Goal: Information Seeking & Learning: Check status

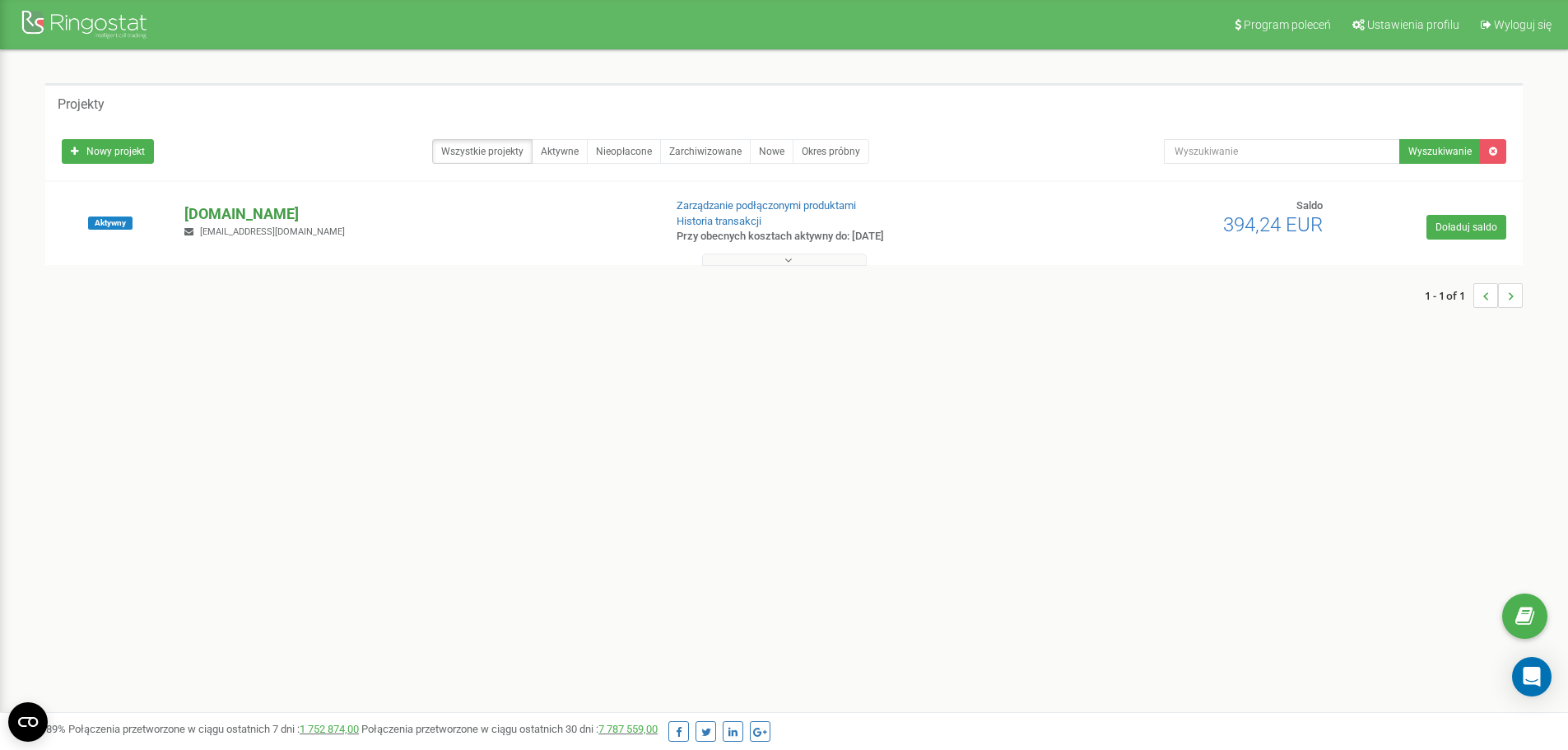
click at [281, 215] on p "[DOMAIN_NAME]" at bounding box center [417, 215] width 465 height 22
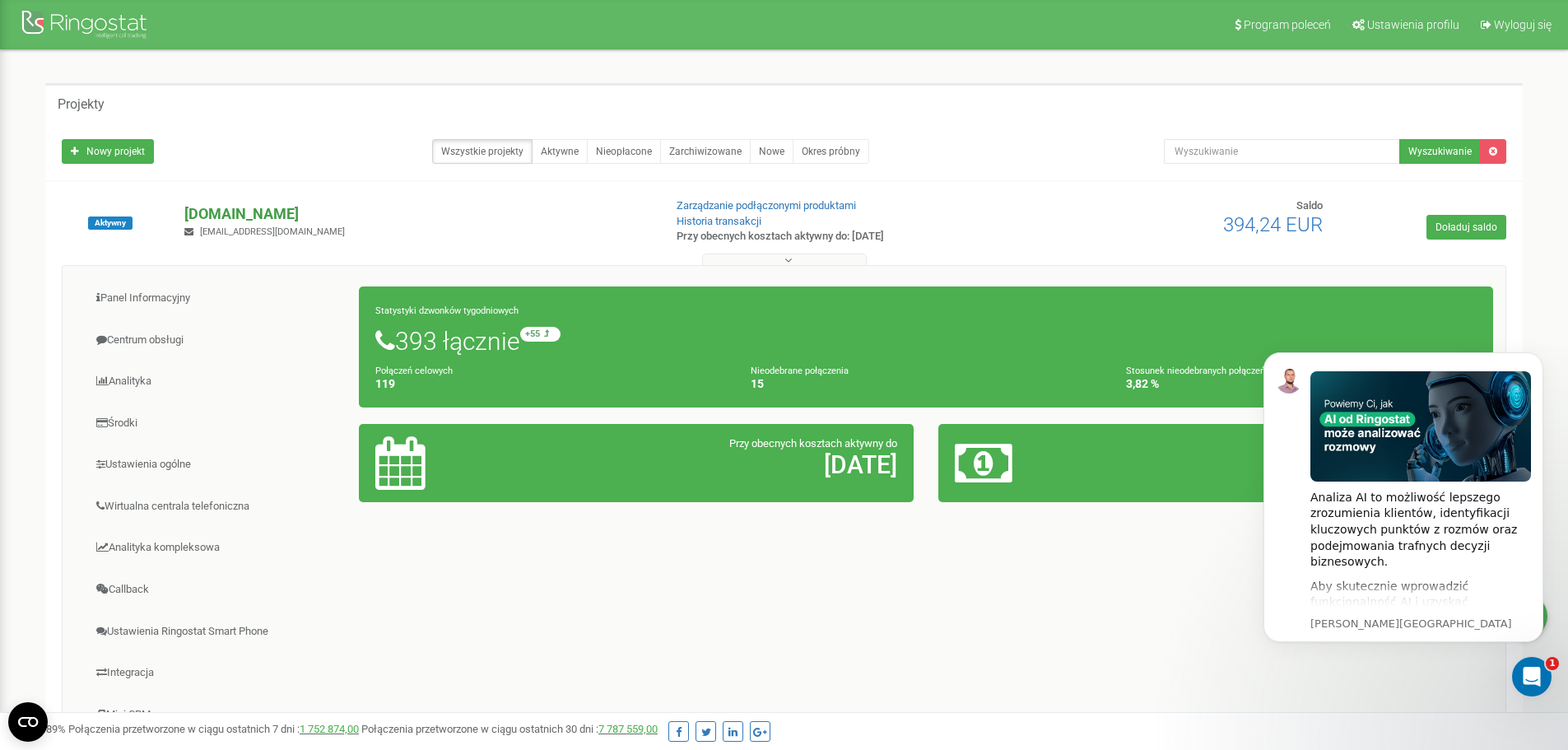
click at [424, 208] on p "[DOMAIN_NAME]" at bounding box center [417, 215] width 465 height 22
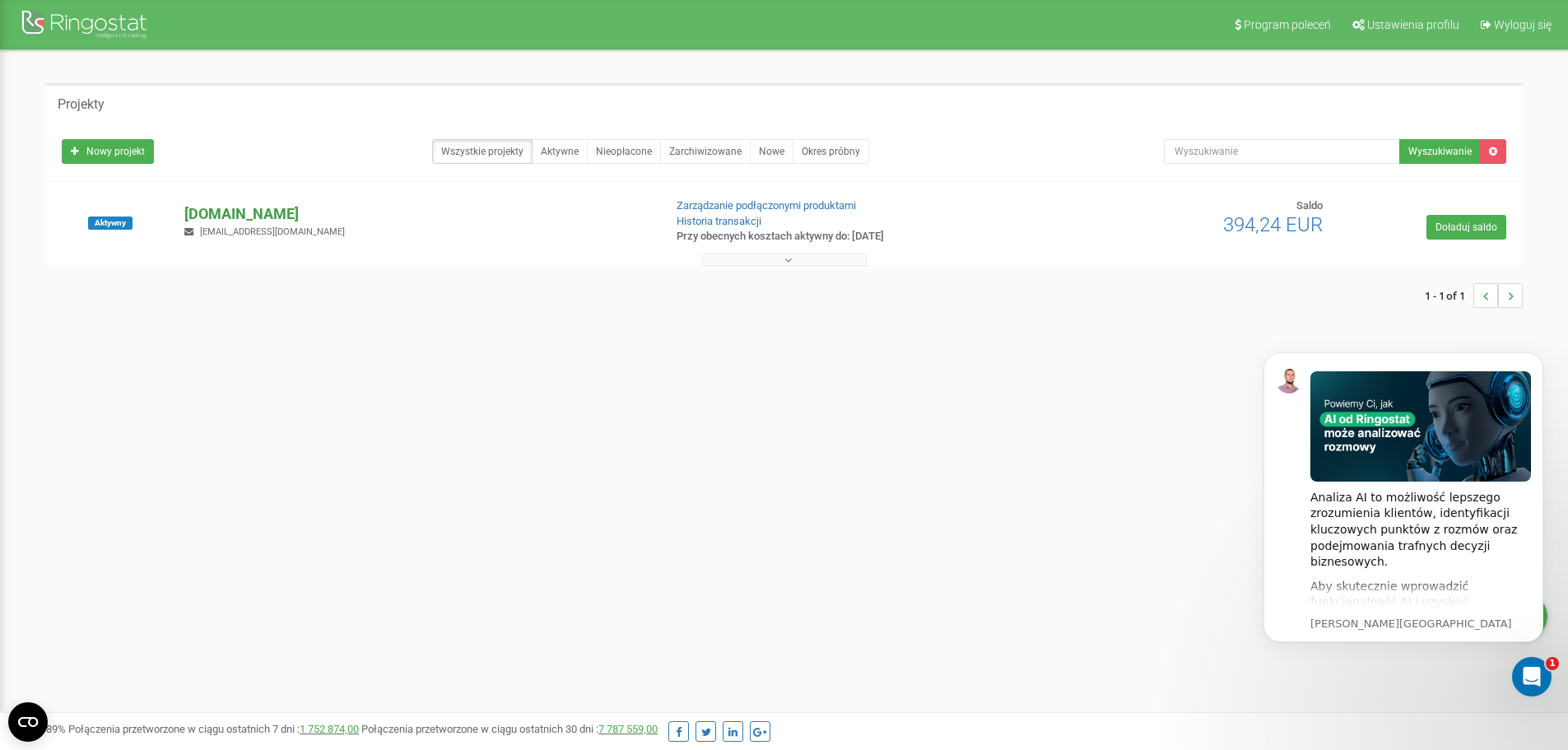
click at [298, 209] on p "[DOMAIN_NAME]" at bounding box center [417, 215] width 465 height 22
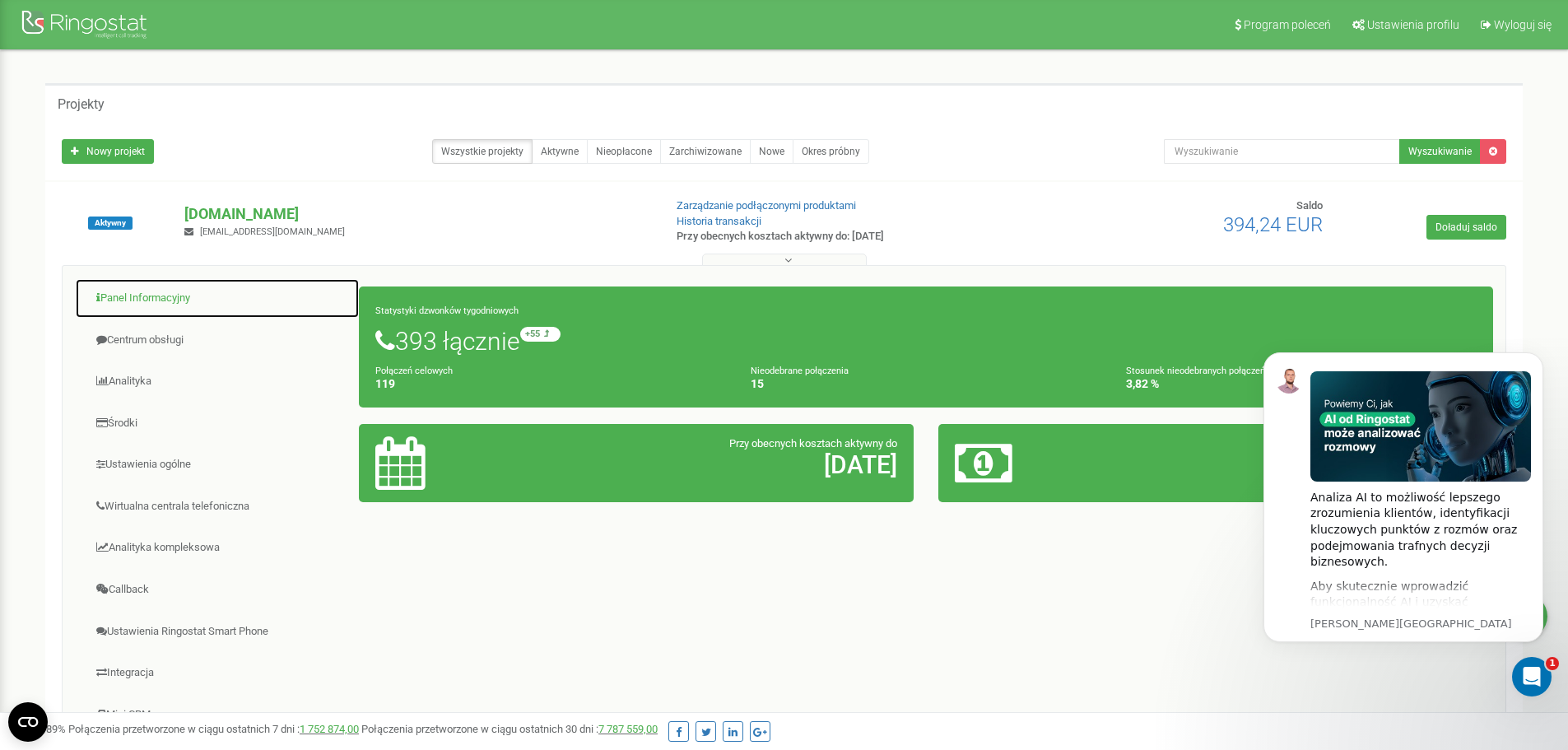
click at [126, 298] on link "Panel Informacyjny" at bounding box center [216, 298] width 285 height 40
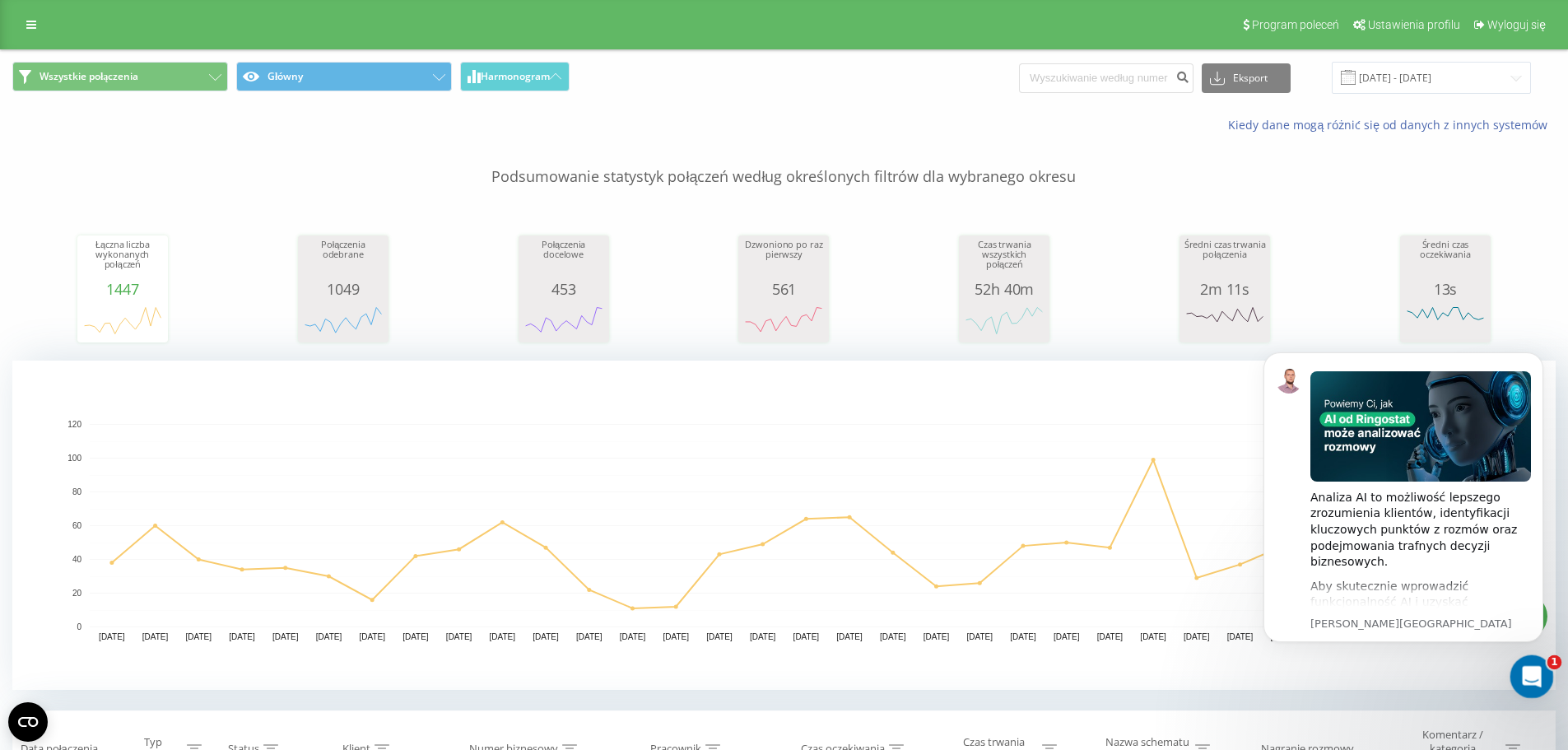
click at [1533, 673] on icon "Otwórz komunikator Intercom" at bounding box center [1530, 675] width 27 height 27
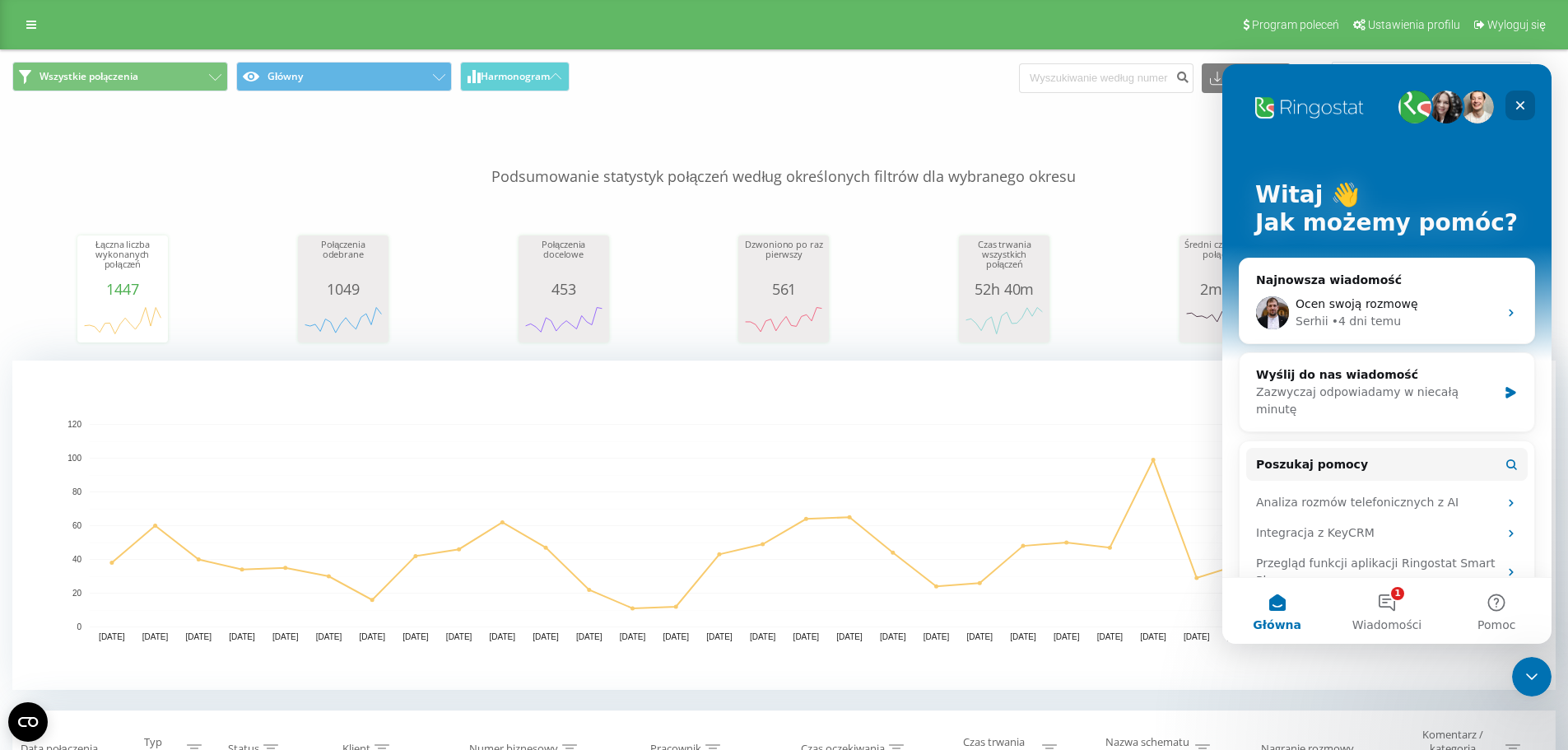
click at [1524, 109] on icon "Zamknij" at bounding box center [1521, 105] width 9 height 9
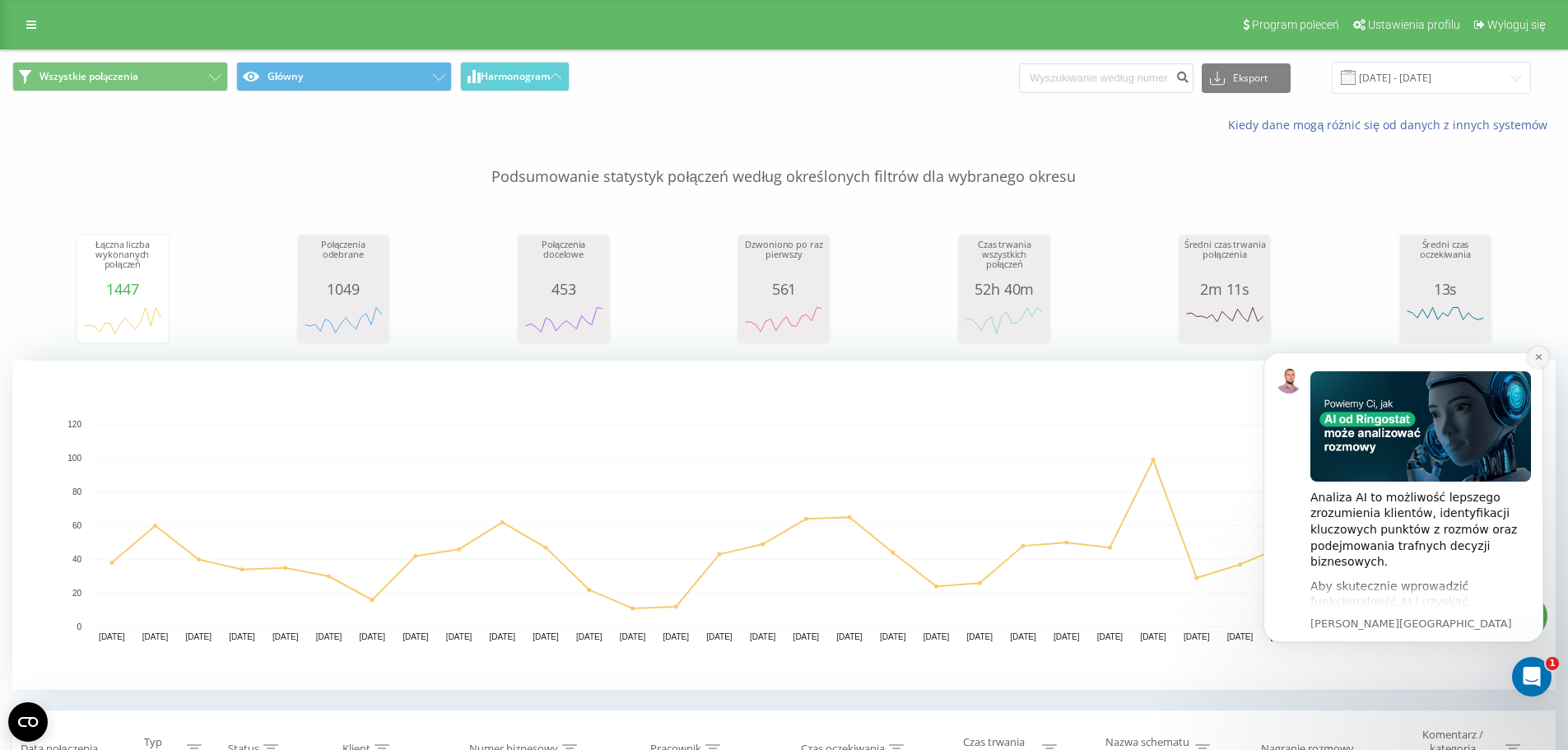
click at [1539, 357] on icon "Dismiss notification" at bounding box center [1538, 356] width 5 height 5
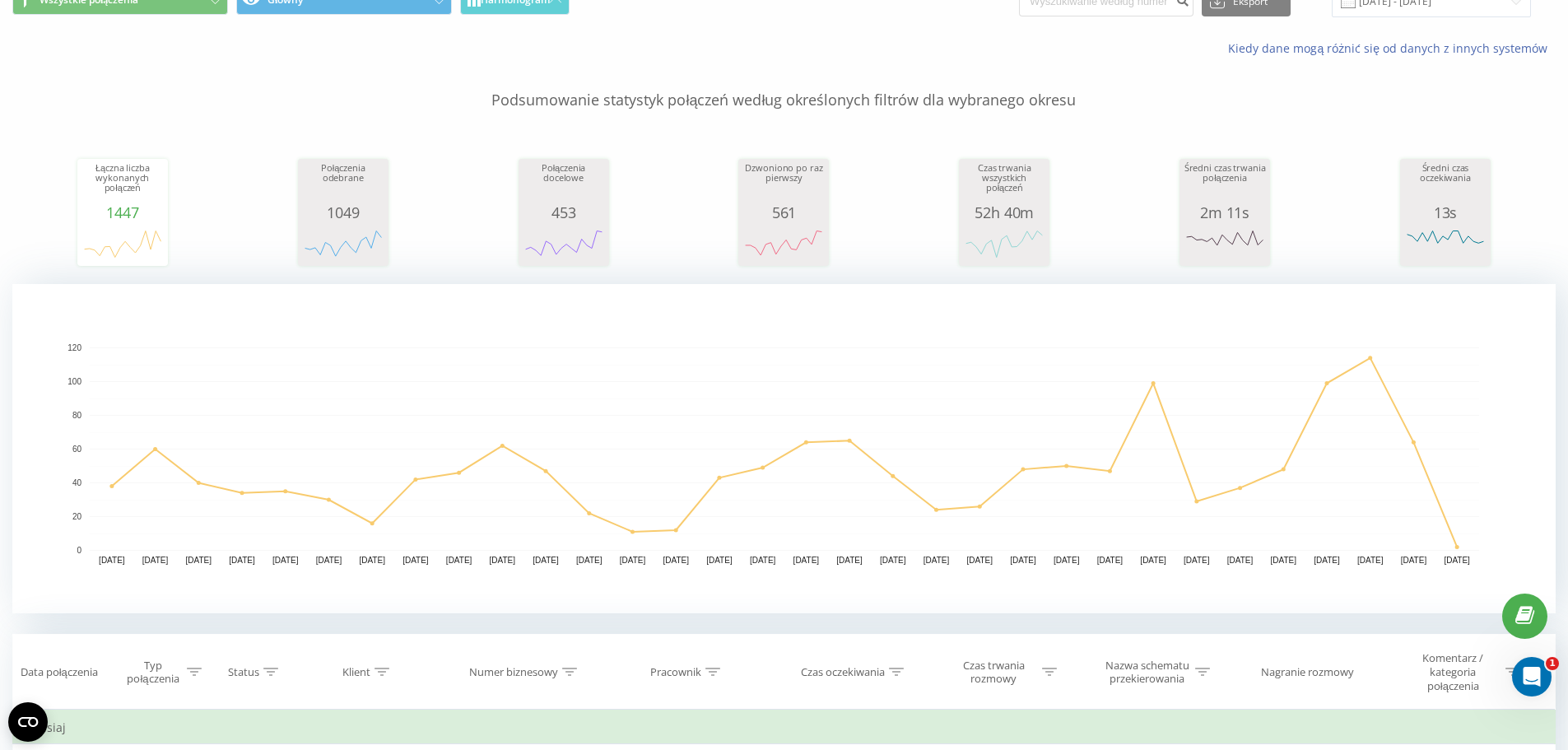
scroll to position [83, 0]
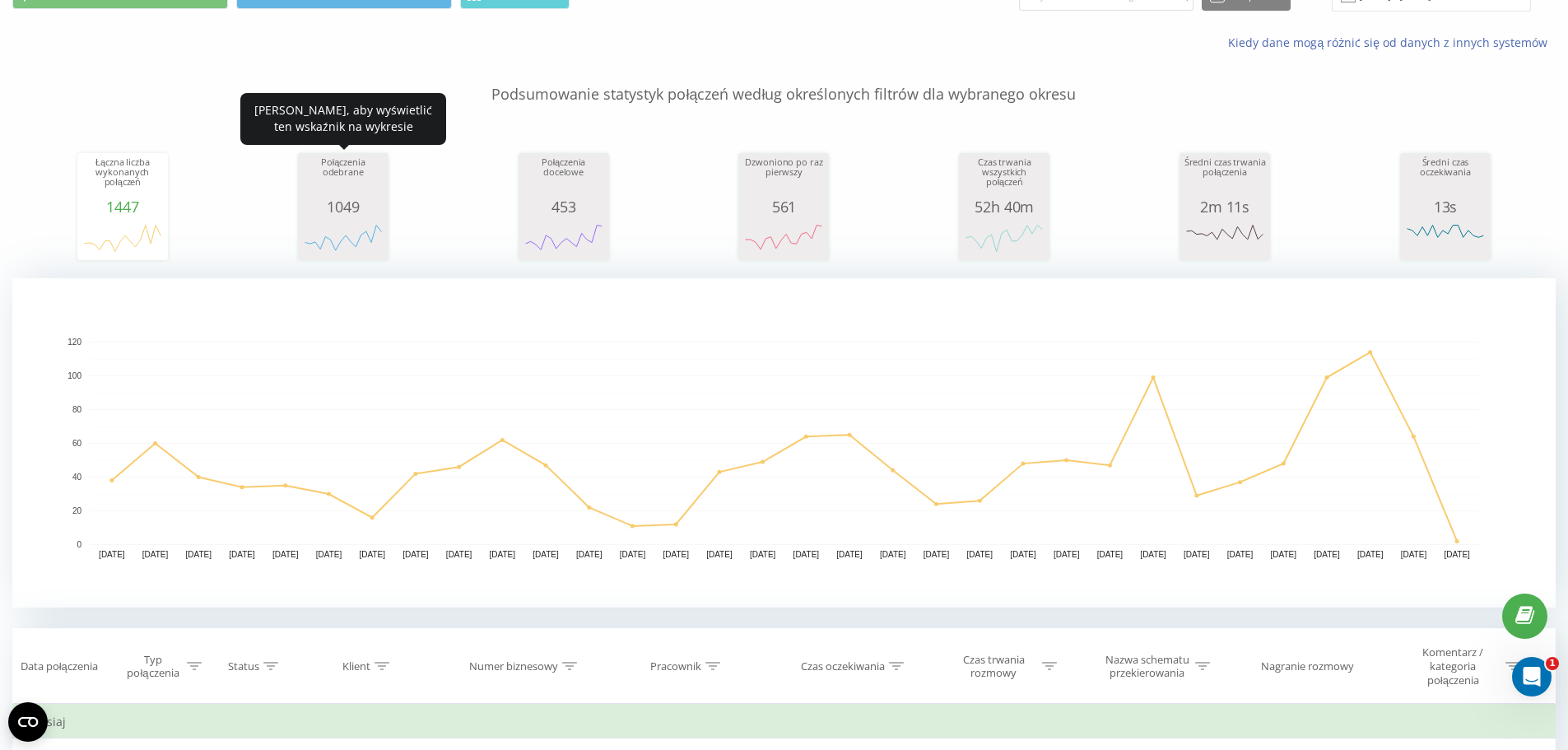
click at [355, 200] on div "1049" at bounding box center [343, 206] width 83 height 16
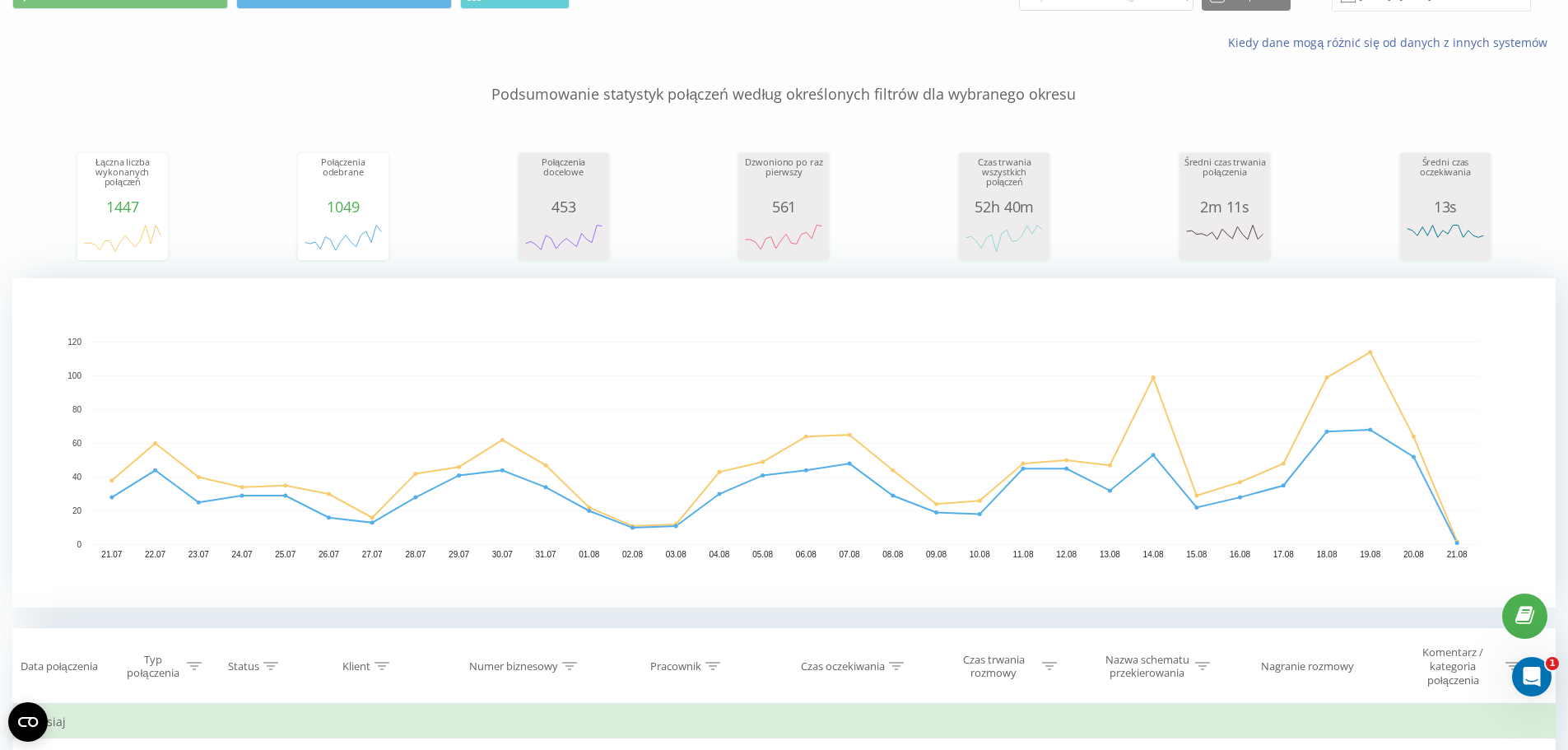
click at [1146, 29] on div "Kiedy dane mogą różnić się od danych z innych systemów" at bounding box center [784, 42] width 1566 height 39
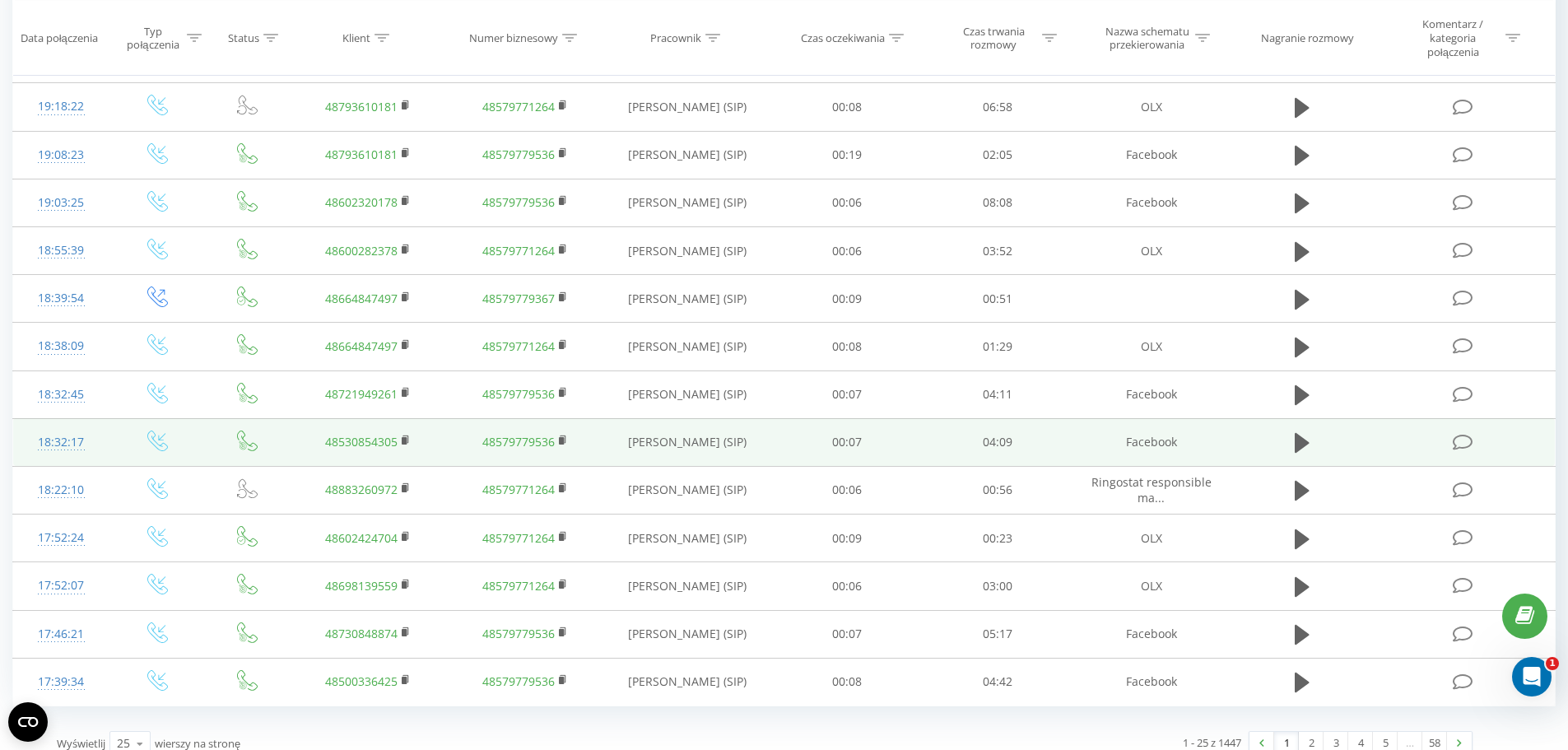
scroll to position [1363, 0]
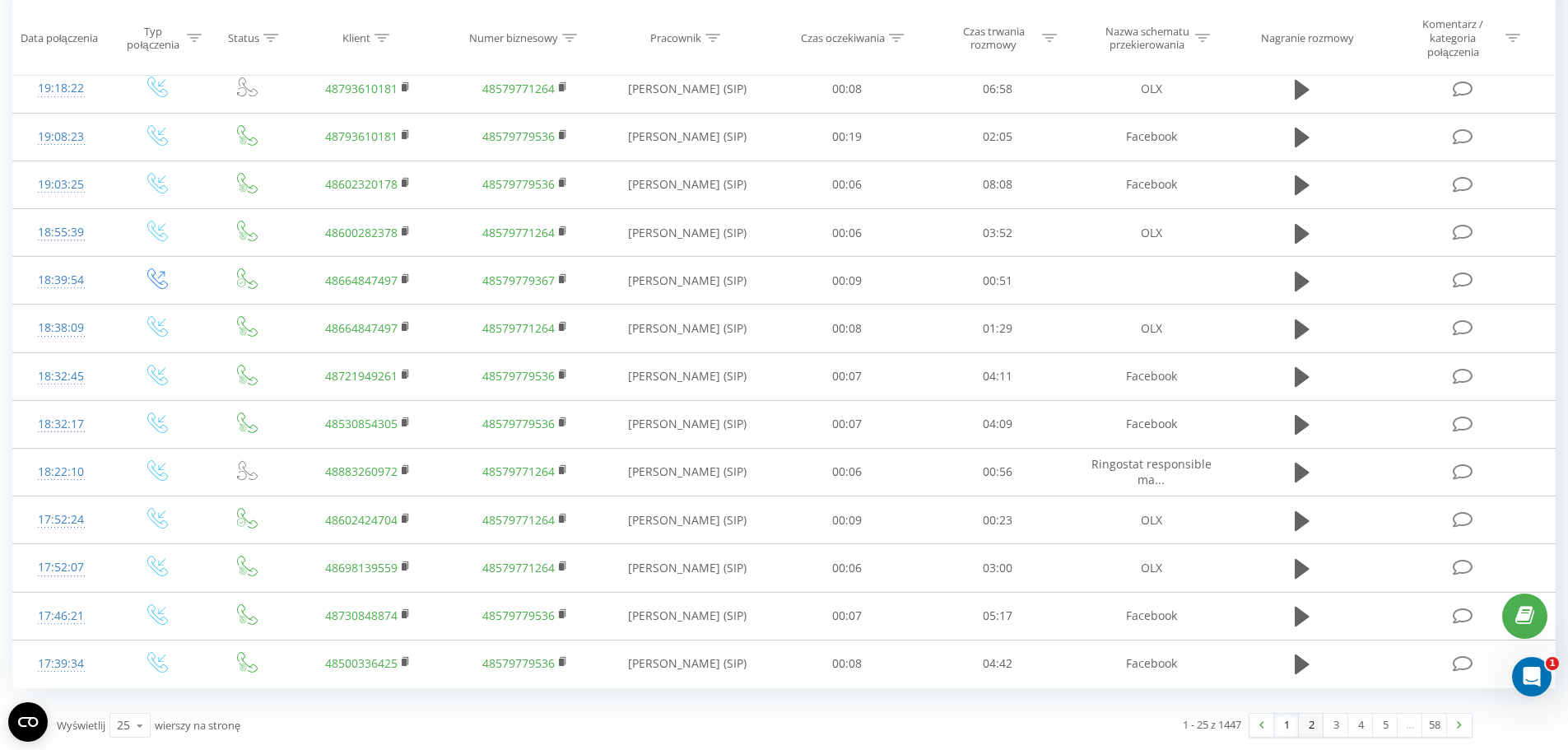
click at [1316, 729] on link "2" at bounding box center [1311, 725] width 25 height 23
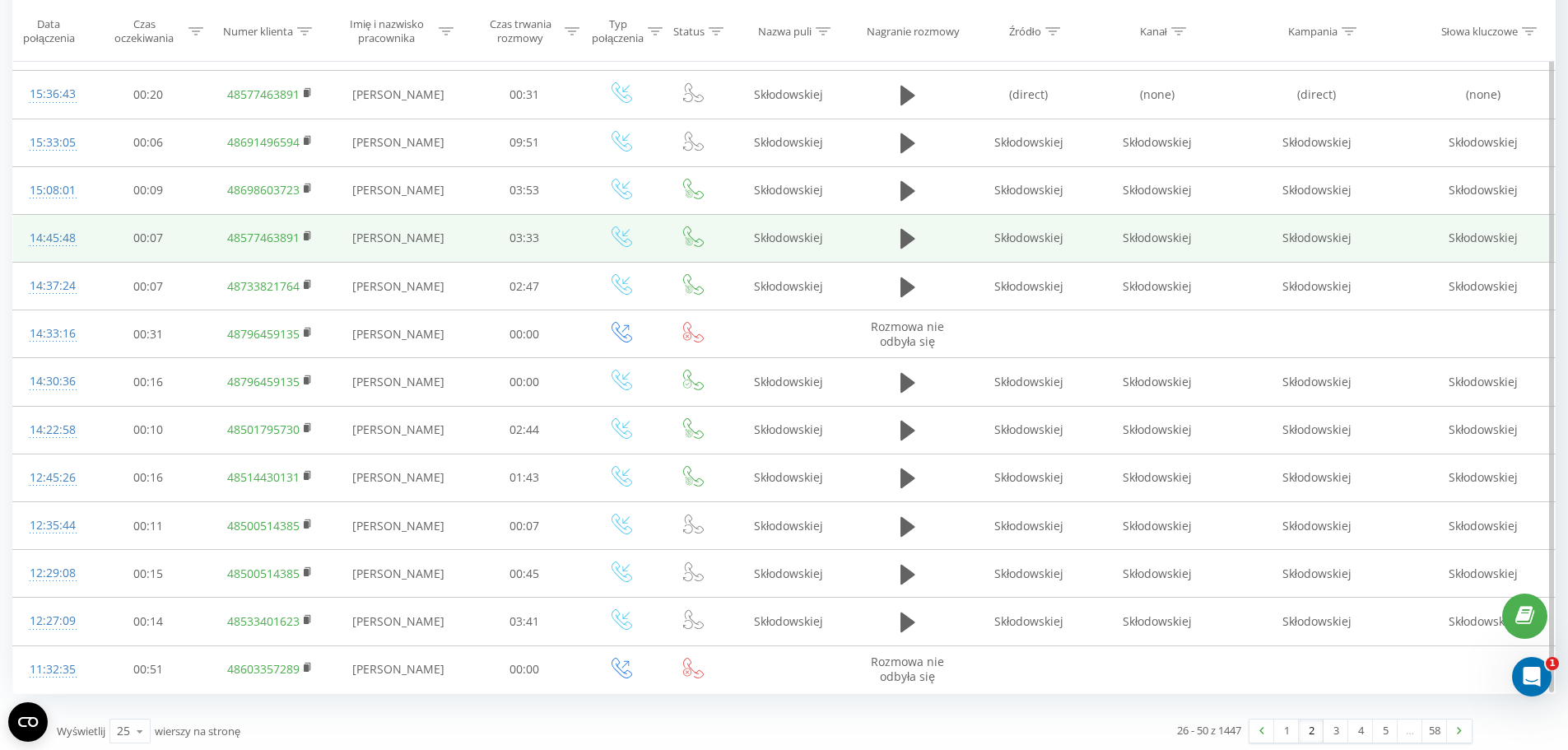
scroll to position [1316, 0]
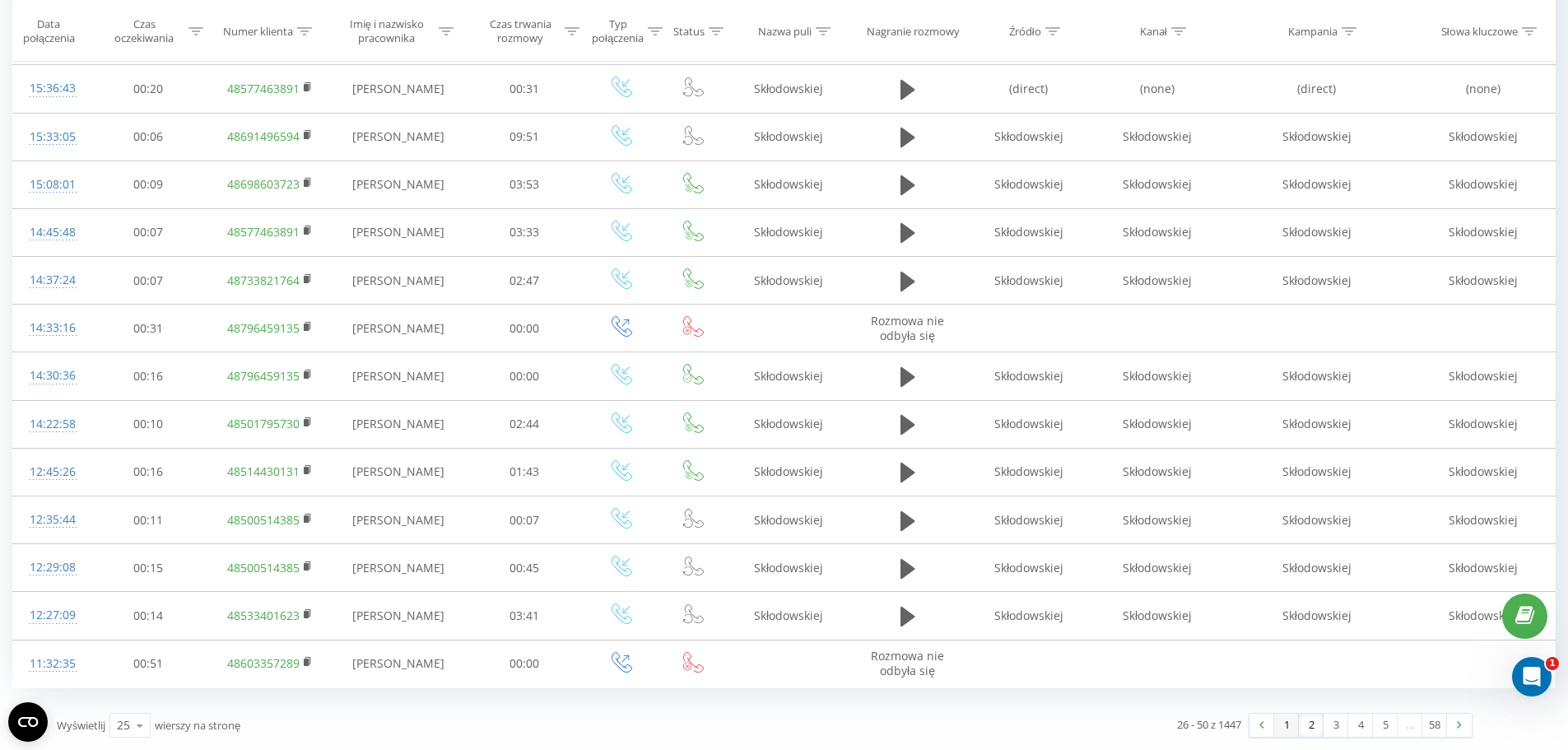
click at [1278, 730] on link "1" at bounding box center [1286, 725] width 25 height 23
